Goal: Navigation & Orientation: Find specific page/section

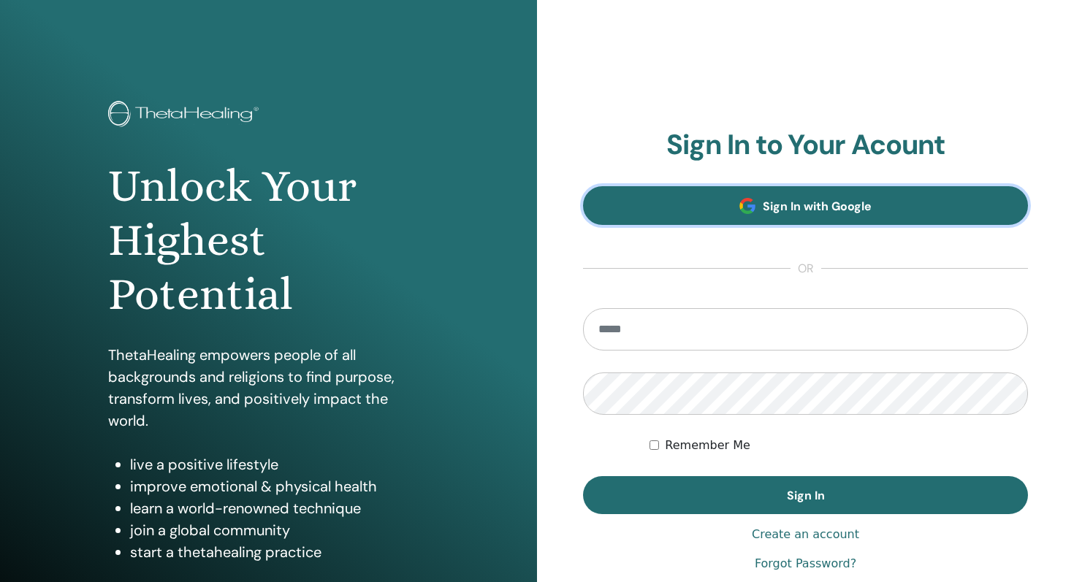
click at [808, 224] on link "Sign In with Google" at bounding box center [805, 205] width 445 height 39
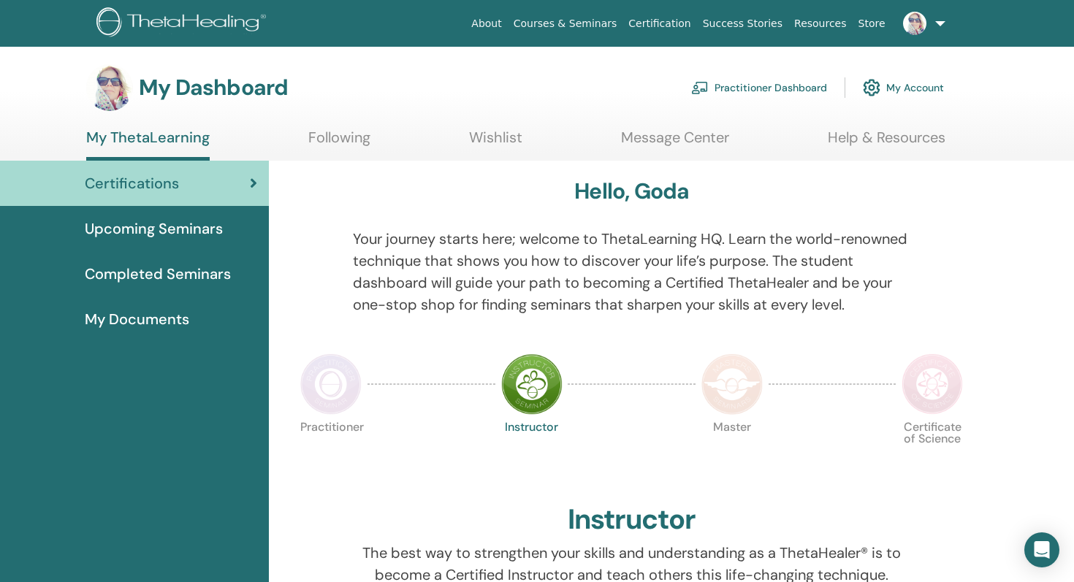
click at [938, 24] on link at bounding box center [921, 23] width 60 height 47
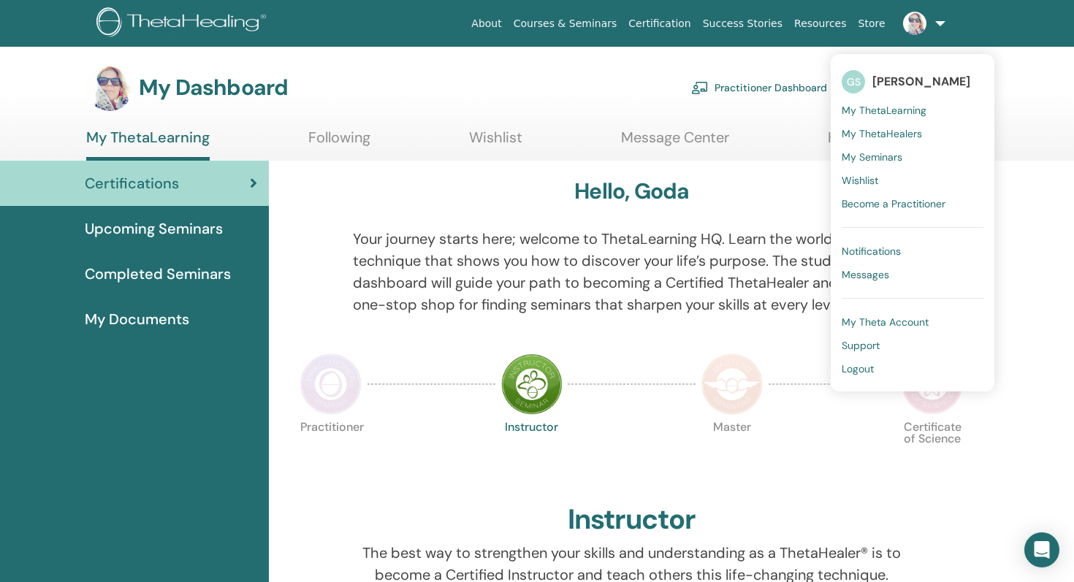
click at [898, 324] on span "My Theta Account" at bounding box center [884, 321] width 87 height 13
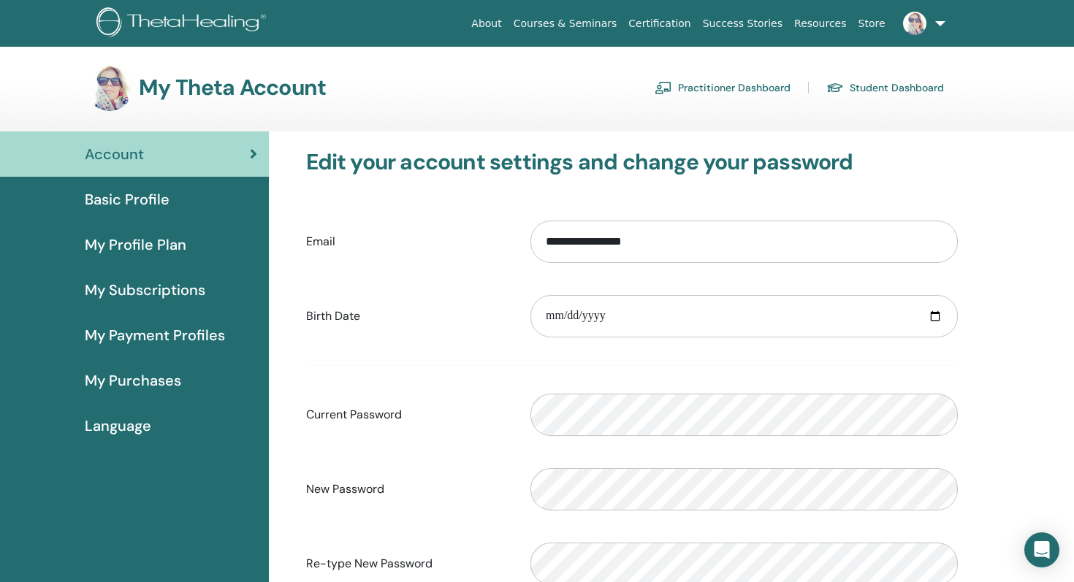
click at [943, 24] on link at bounding box center [921, 23] width 60 height 47
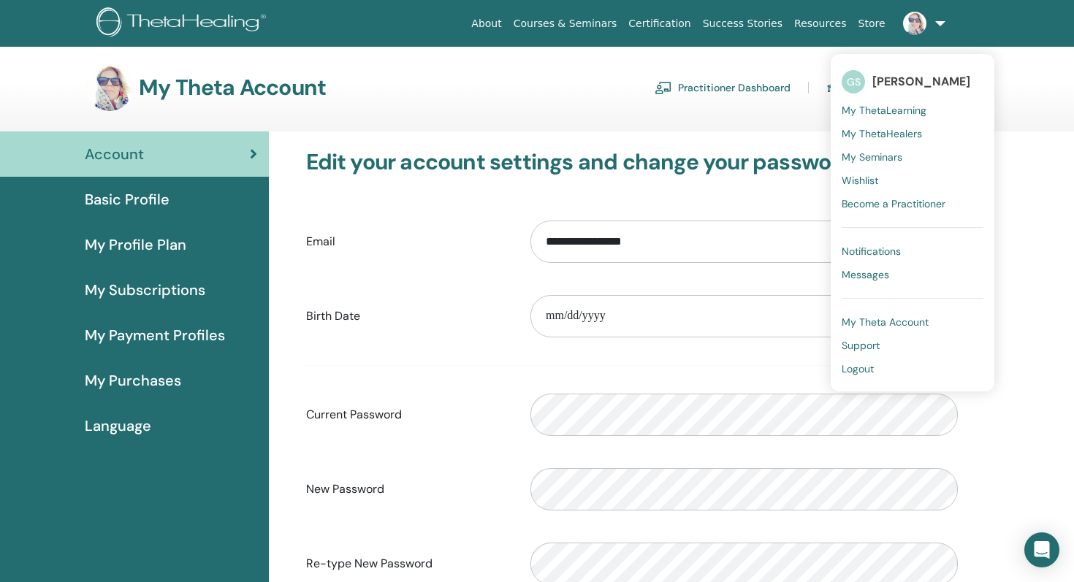
click at [877, 80] on span "[PERSON_NAME]" at bounding box center [921, 81] width 98 height 15
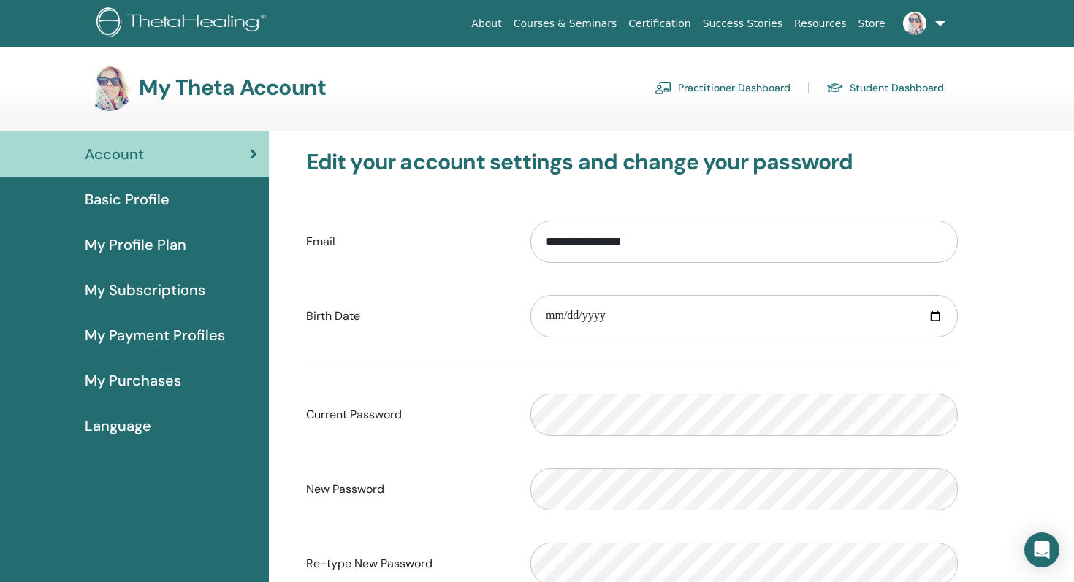
click at [597, 25] on link "Courses & Seminars" at bounding box center [565, 23] width 115 height 27
